Goal: Go to known website: Go to known website

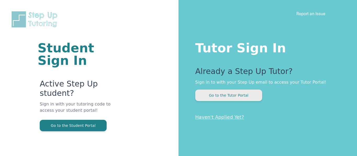
click at [230, 95] on button "Go to the Tutor Portal" at bounding box center [228, 95] width 67 height 11
click at [244, 92] on button "Go to the Tutor Portal" at bounding box center [228, 95] width 67 height 11
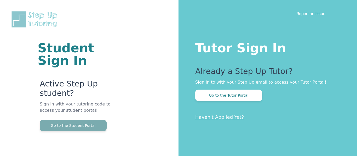
scroll to position [0, 0]
click at [72, 123] on button "Go to the Student Portal" at bounding box center [73, 125] width 67 height 11
